Goal: Information Seeking & Learning: Learn about a topic

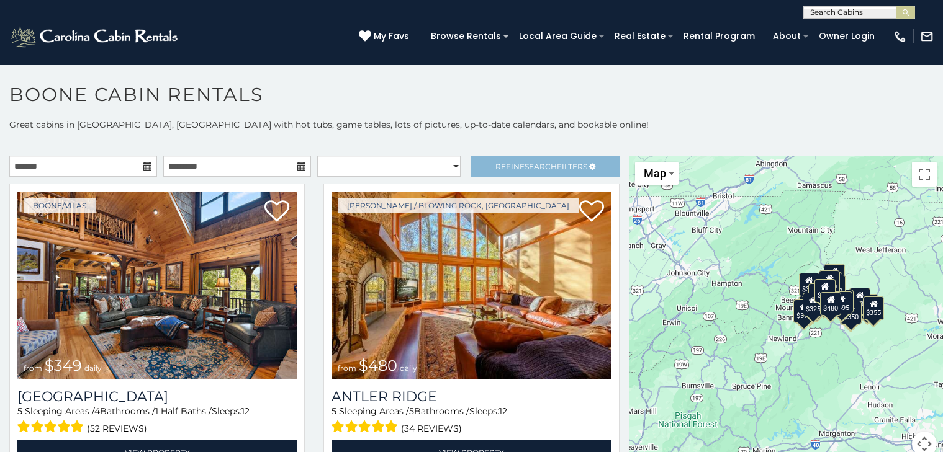
scroll to position [17, 0]
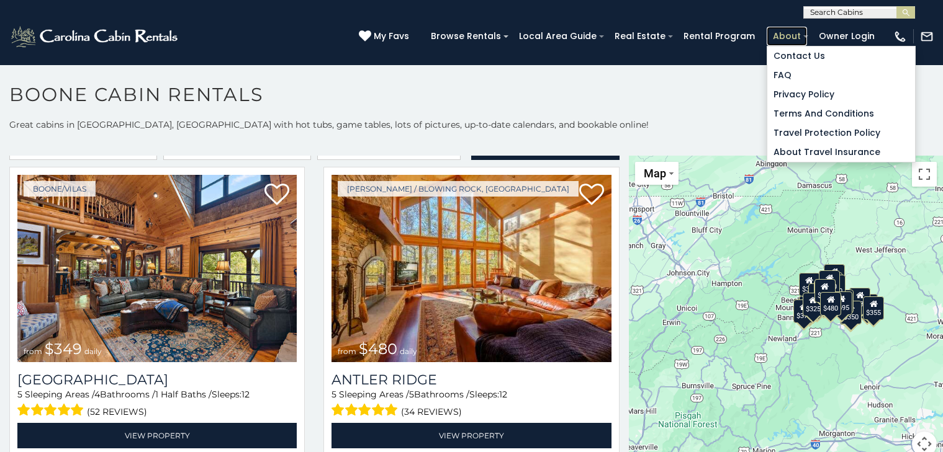
click at [768, 37] on link "About" at bounding box center [786, 36] width 40 height 19
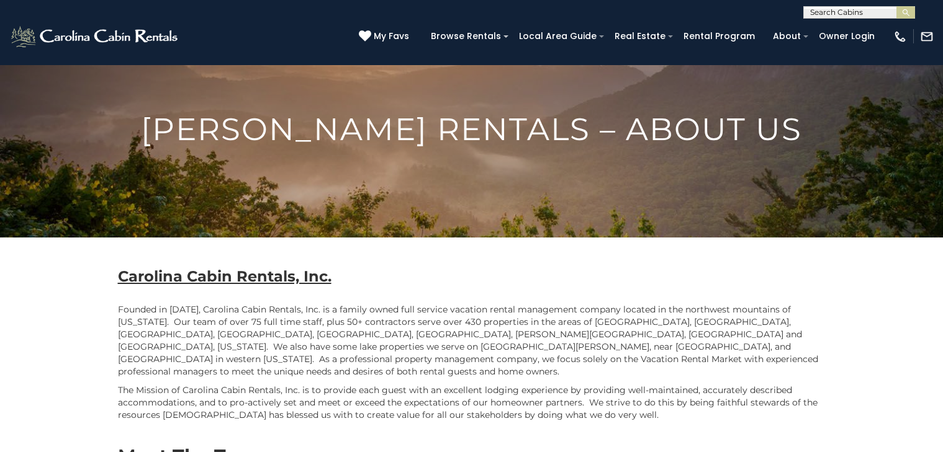
scroll to position [78, 0]
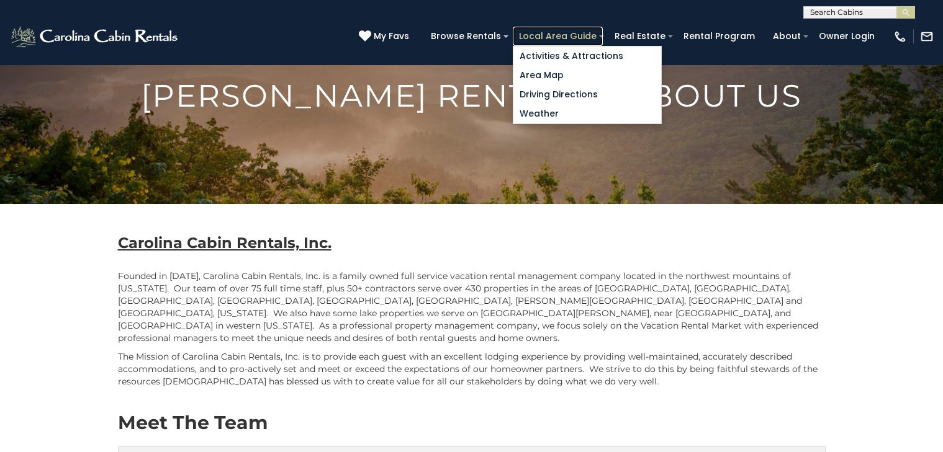
click at [518, 31] on link "Local Area Guide" at bounding box center [558, 36] width 90 height 19
